Goal: Task Accomplishment & Management: Manage account settings

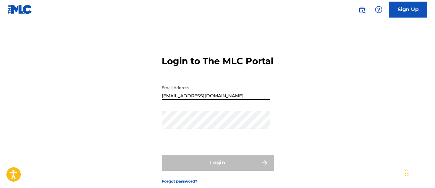
type input "[EMAIL_ADDRESS][DOMAIN_NAME]"
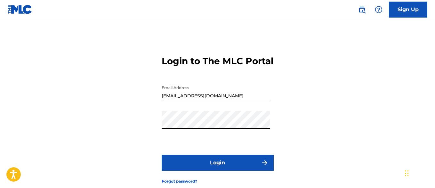
click at [217, 171] on button "Login" at bounding box center [217, 163] width 112 height 16
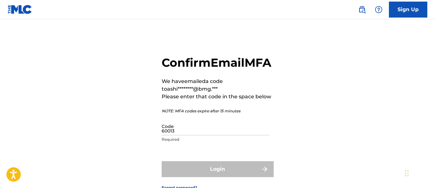
type input "600134"
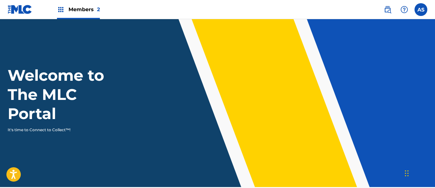
click at [61, 10] on img at bounding box center [61, 10] width 8 height 8
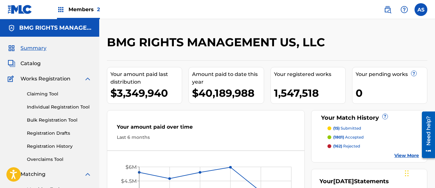
scroll to position [139, 0]
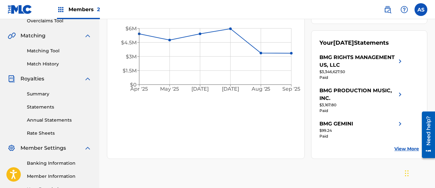
click at [59, 94] on link "Summary" at bounding box center [59, 94] width 65 height 7
